Goal: Find contact information: Find contact information

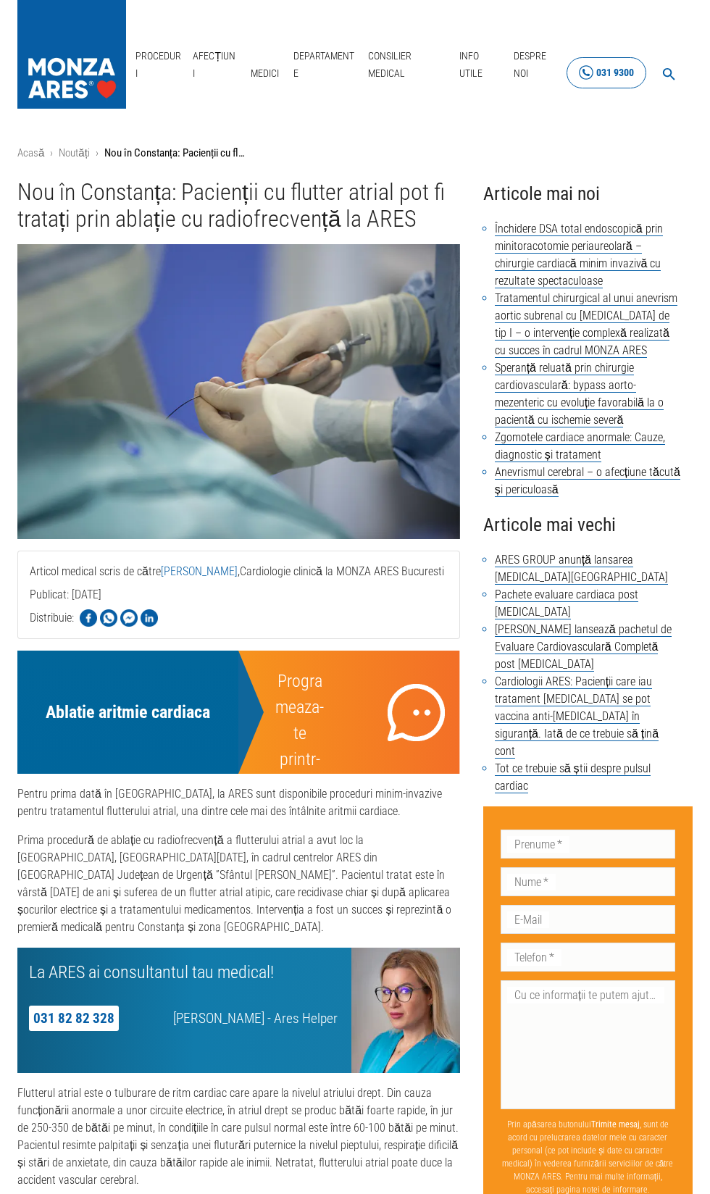
click at [607, 78] on div "031 9300" at bounding box center [615, 73] width 38 height 18
click at [214, 150] on p "Nou în Constanța: Pacienții cu flutter atrial pot fi tratați prin ablație cu ra…" at bounding box center [176, 153] width 145 height 17
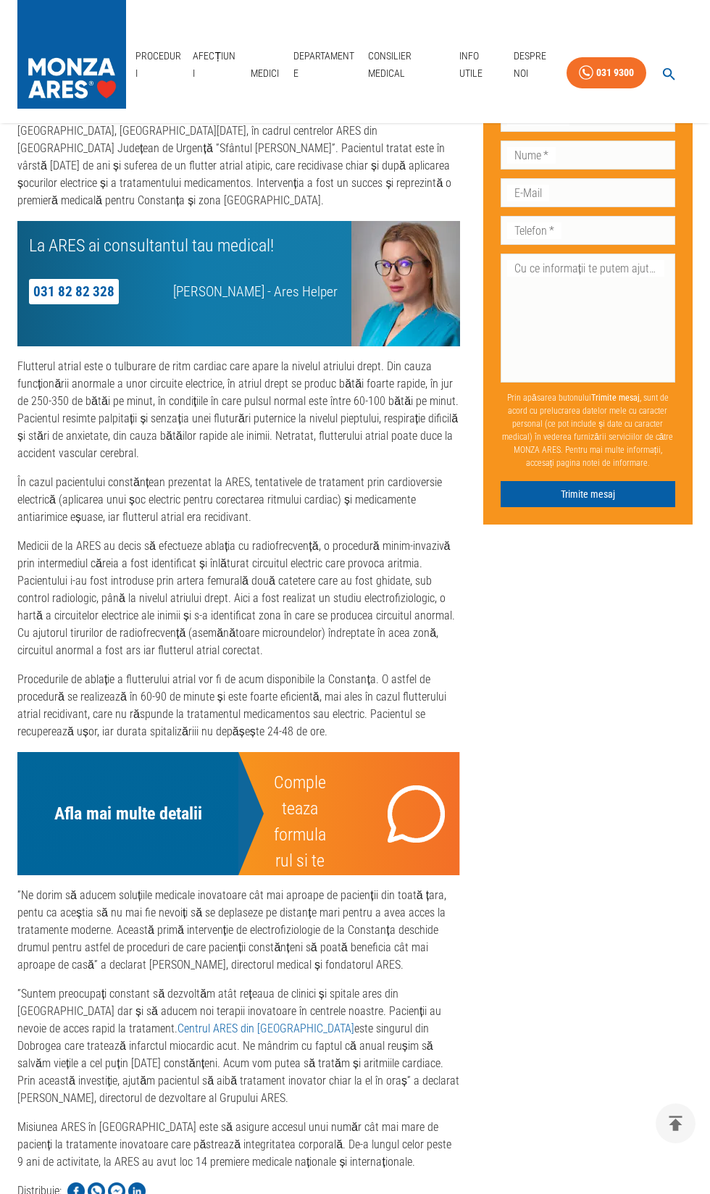
scroll to position [1205, 0]
